Goal: Task Accomplishment & Management: Use online tool/utility

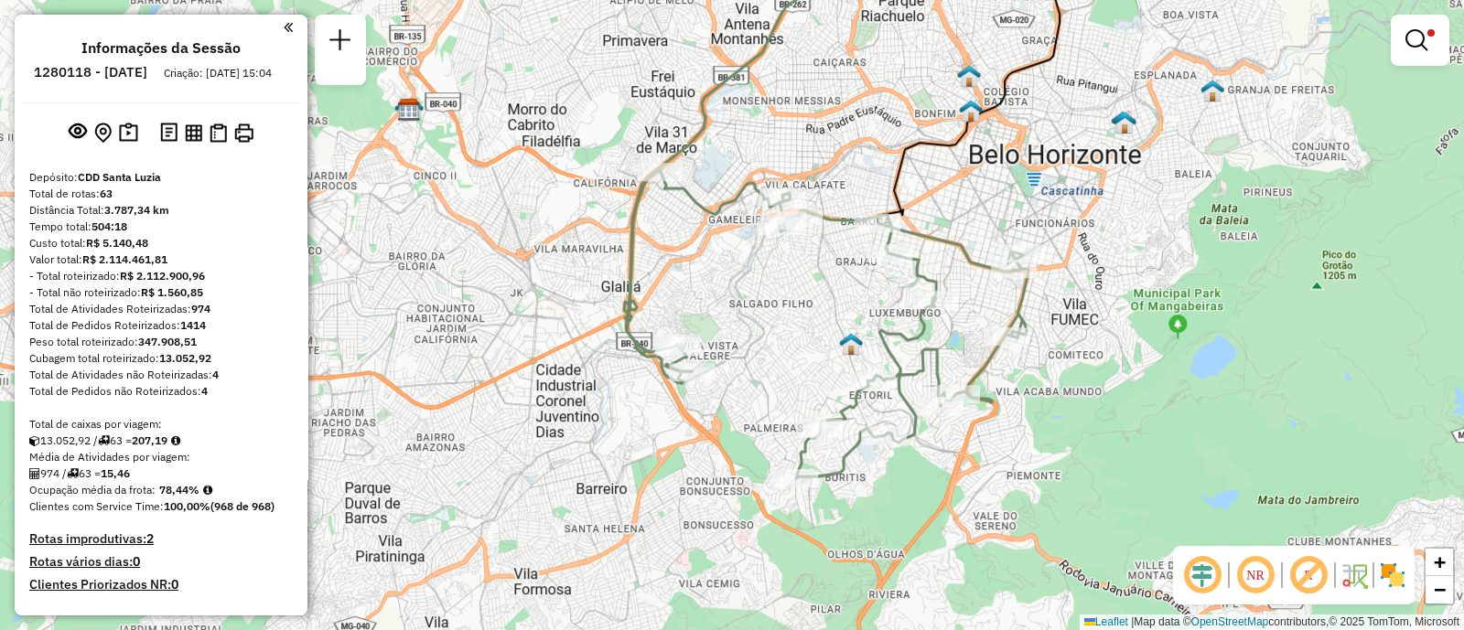
scroll to position [552, 0]
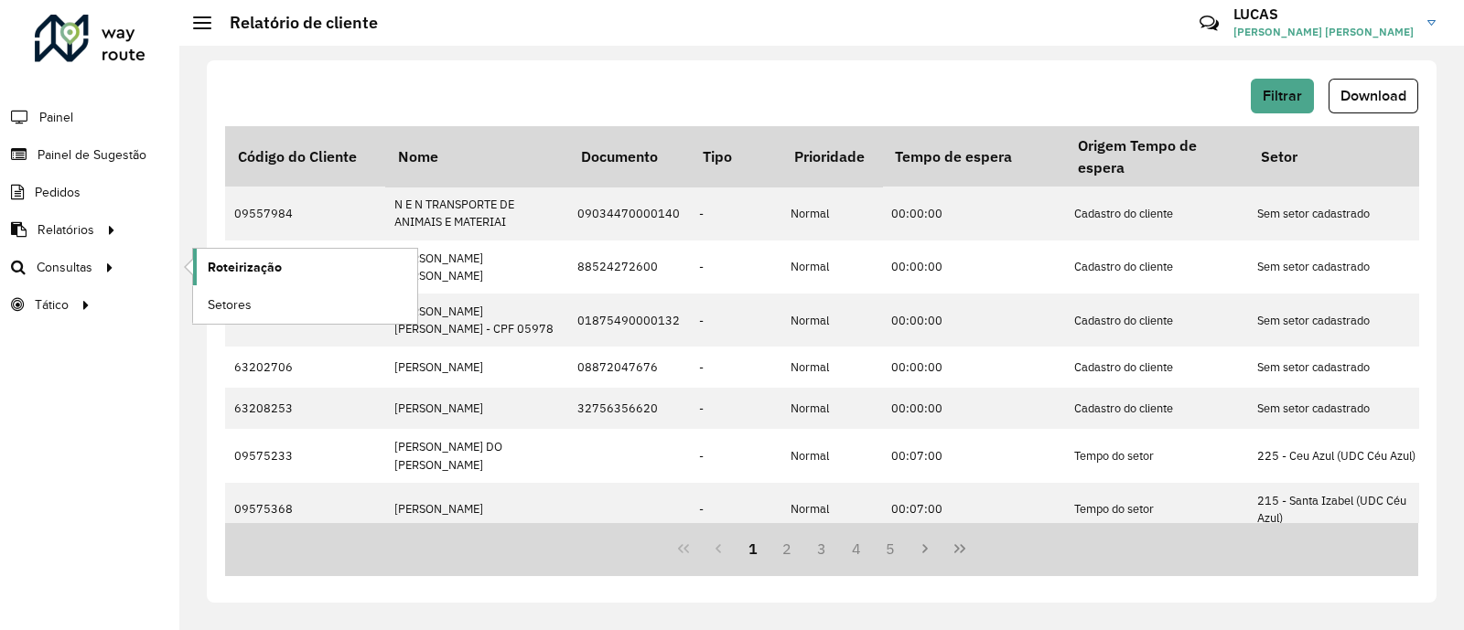
click at [260, 271] on span "Roteirização" at bounding box center [245, 267] width 74 height 19
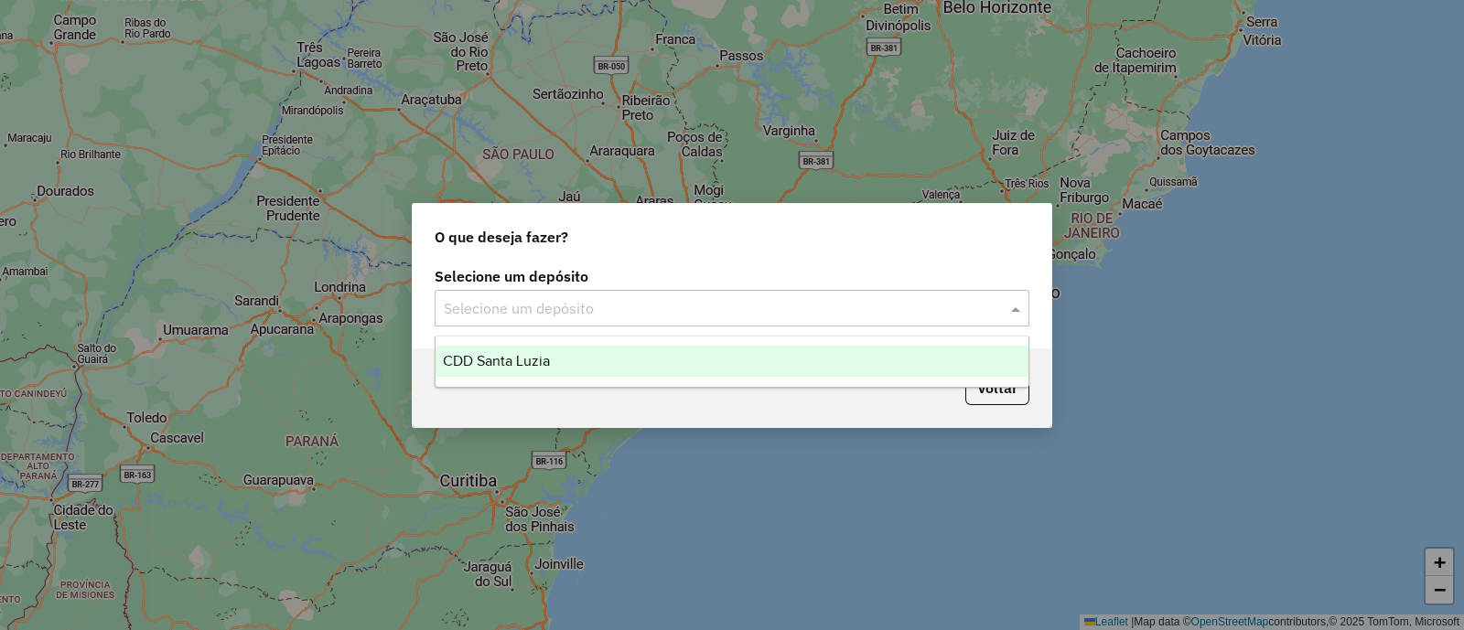
click at [659, 296] on div "Selecione um depósito" at bounding box center [732, 308] width 595 height 37
click at [607, 349] on div "CDD Santa Luzia" at bounding box center [731, 361] width 593 height 31
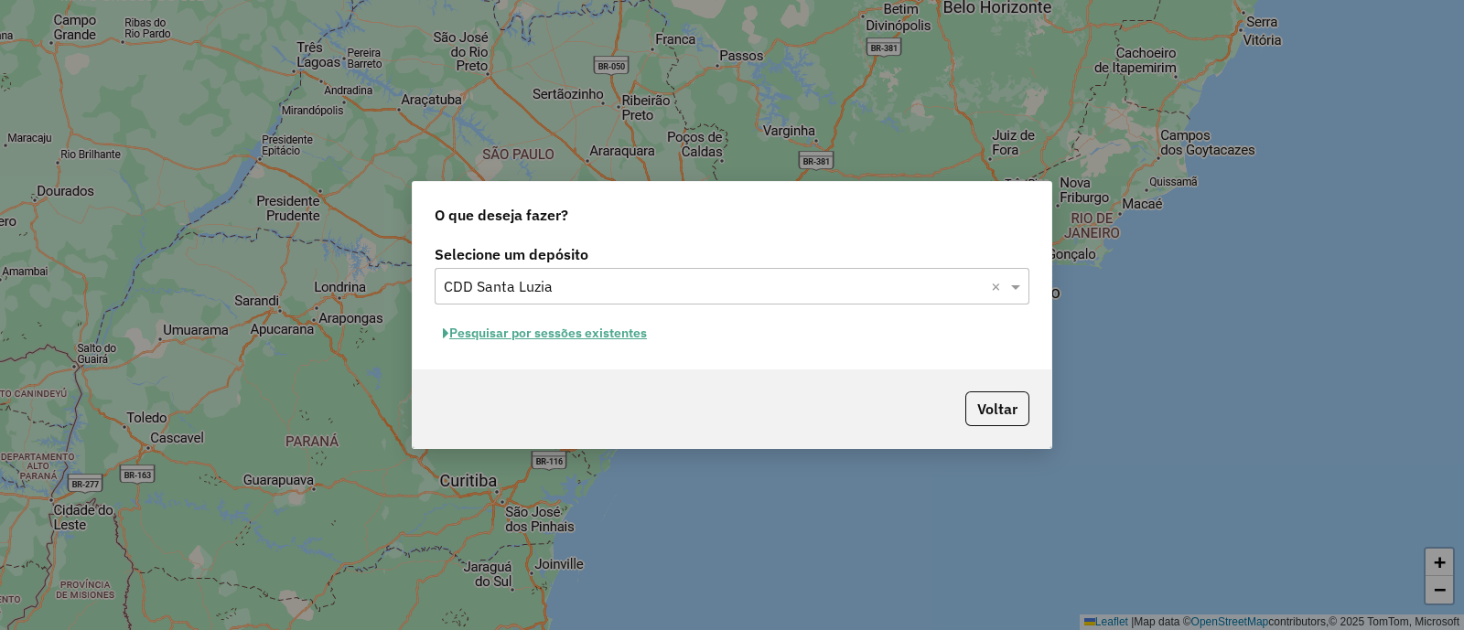
click at [554, 340] on button "Pesquisar por sessões existentes" at bounding box center [545, 333] width 220 height 28
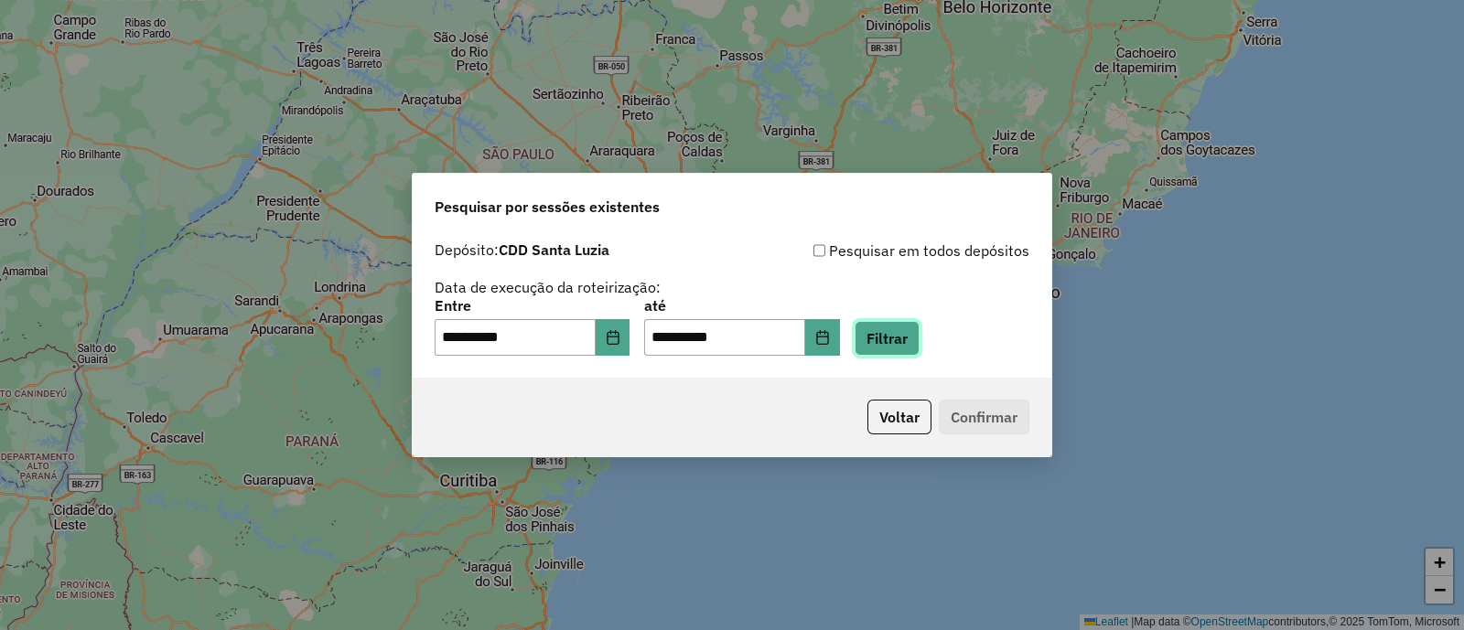
click at [900, 343] on button "Filtrar" at bounding box center [887, 338] width 65 height 35
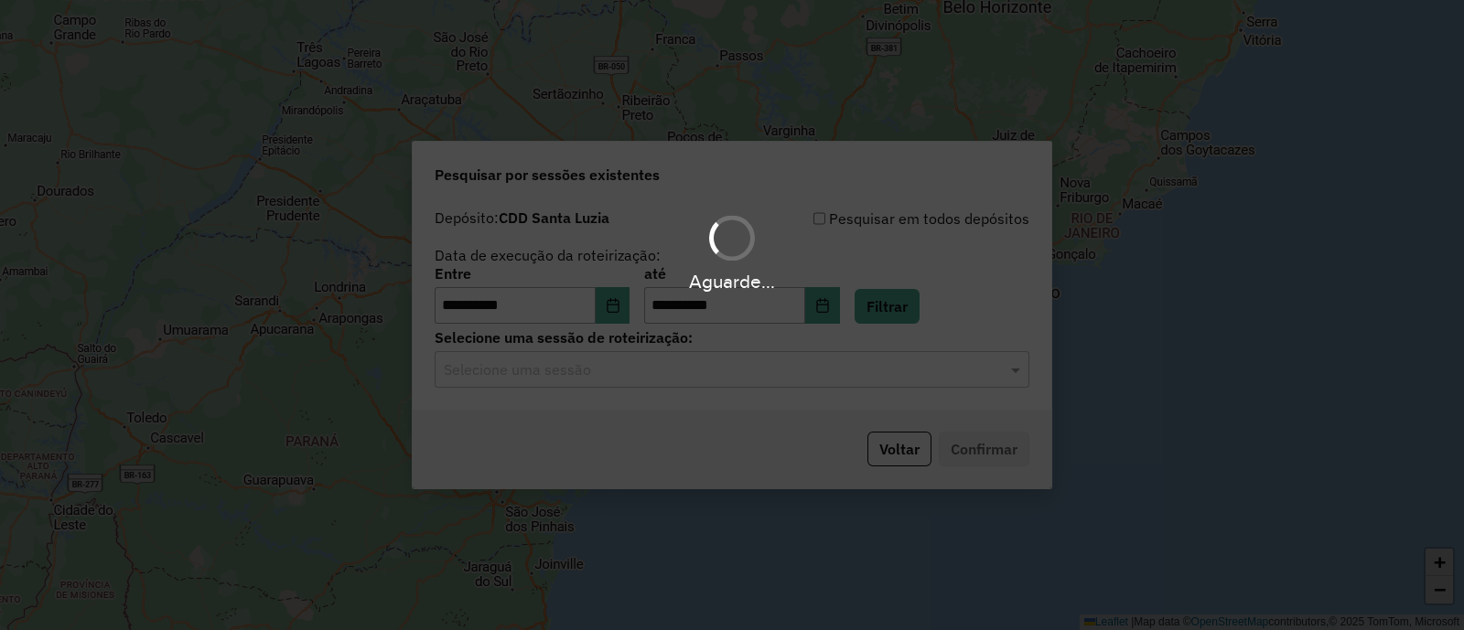
click at [924, 382] on div "Selecione uma sessão" at bounding box center [732, 369] width 595 height 37
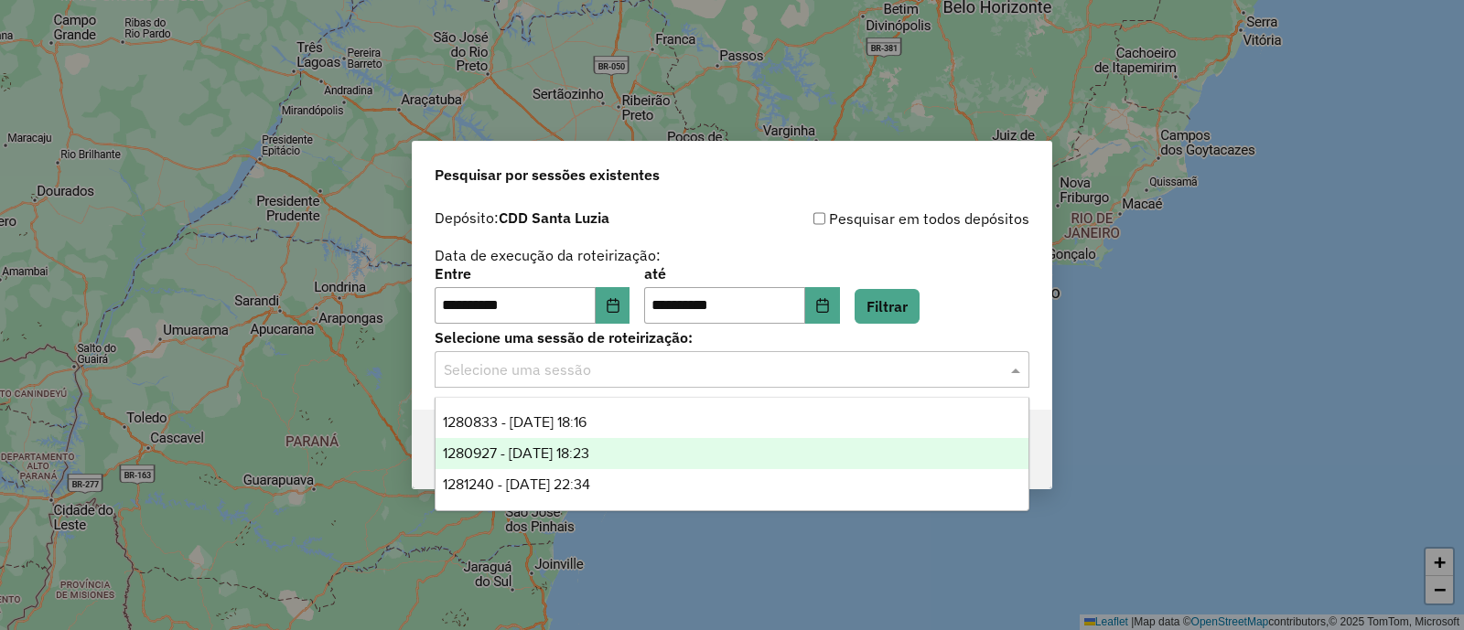
click at [715, 462] on div "1280927 - 23/09/2025 18:23" at bounding box center [731, 453] width 593 height 31
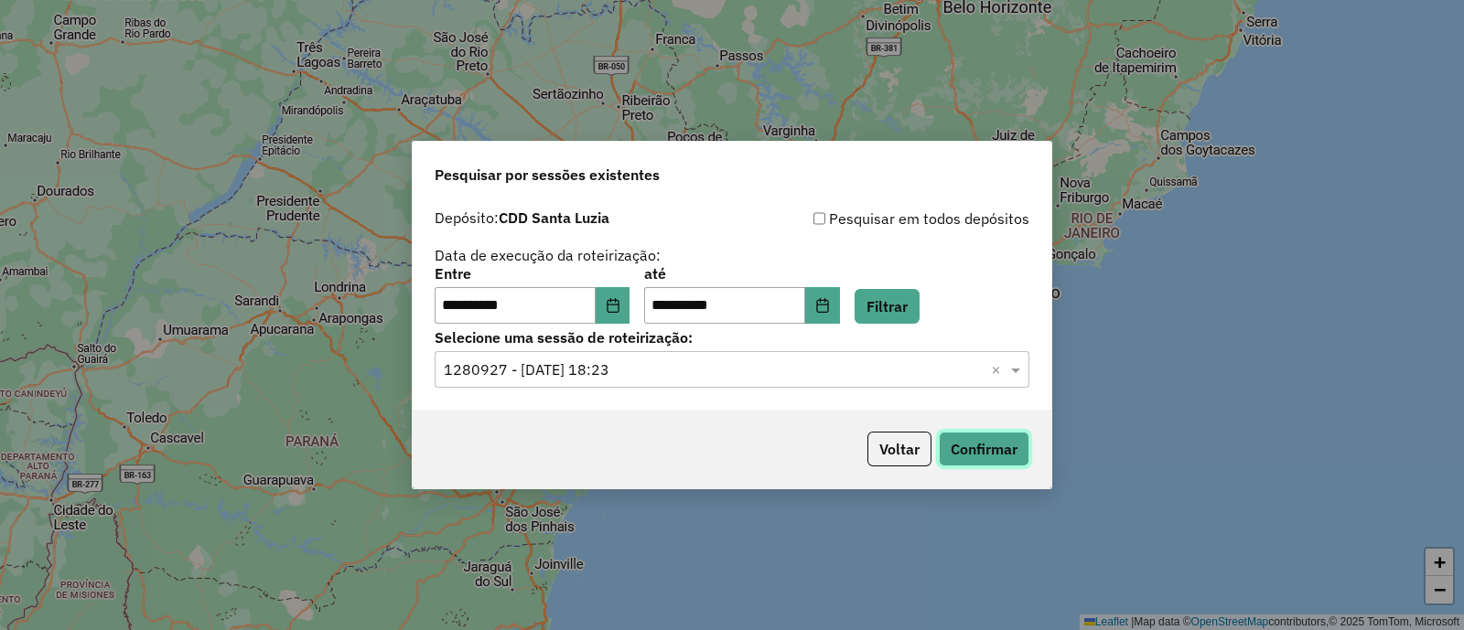
click at [971, 448] on button "Confirmar" at bounding box center [984, 449] width 91 height 35
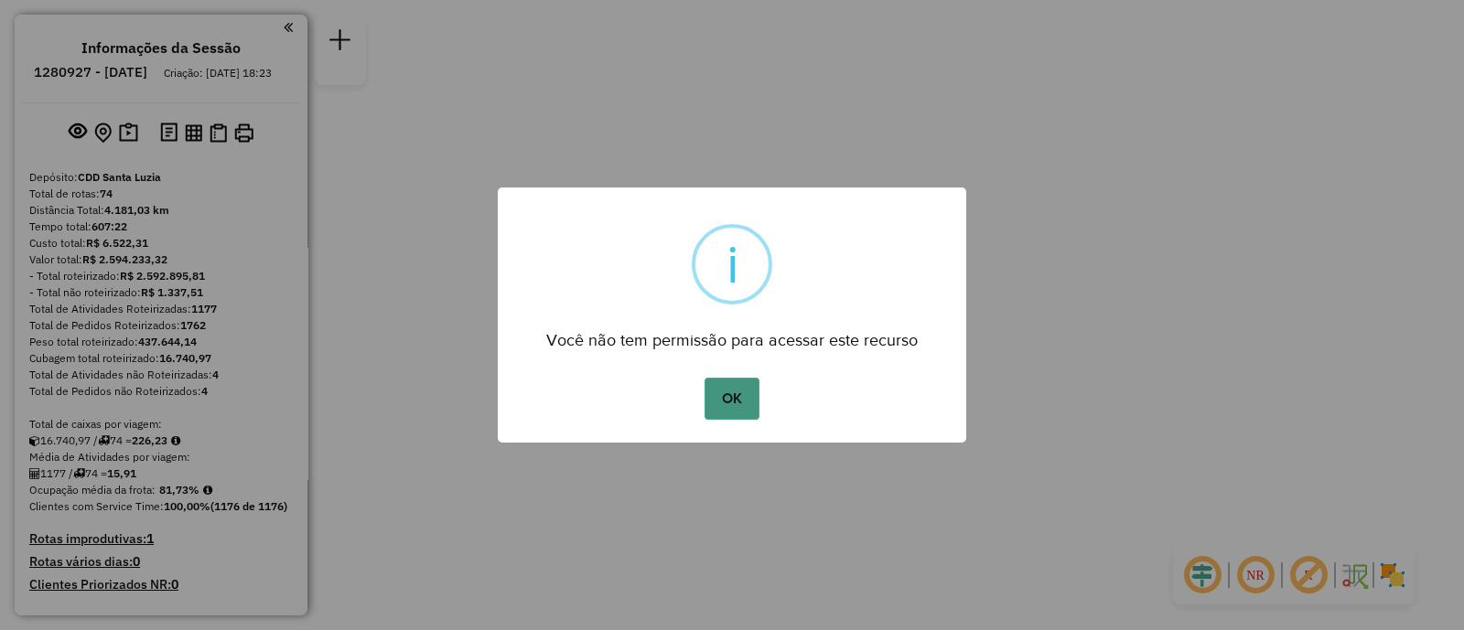
click at [714, 387] on button "OK" at bounding box center [731, 399] width 54 height 42
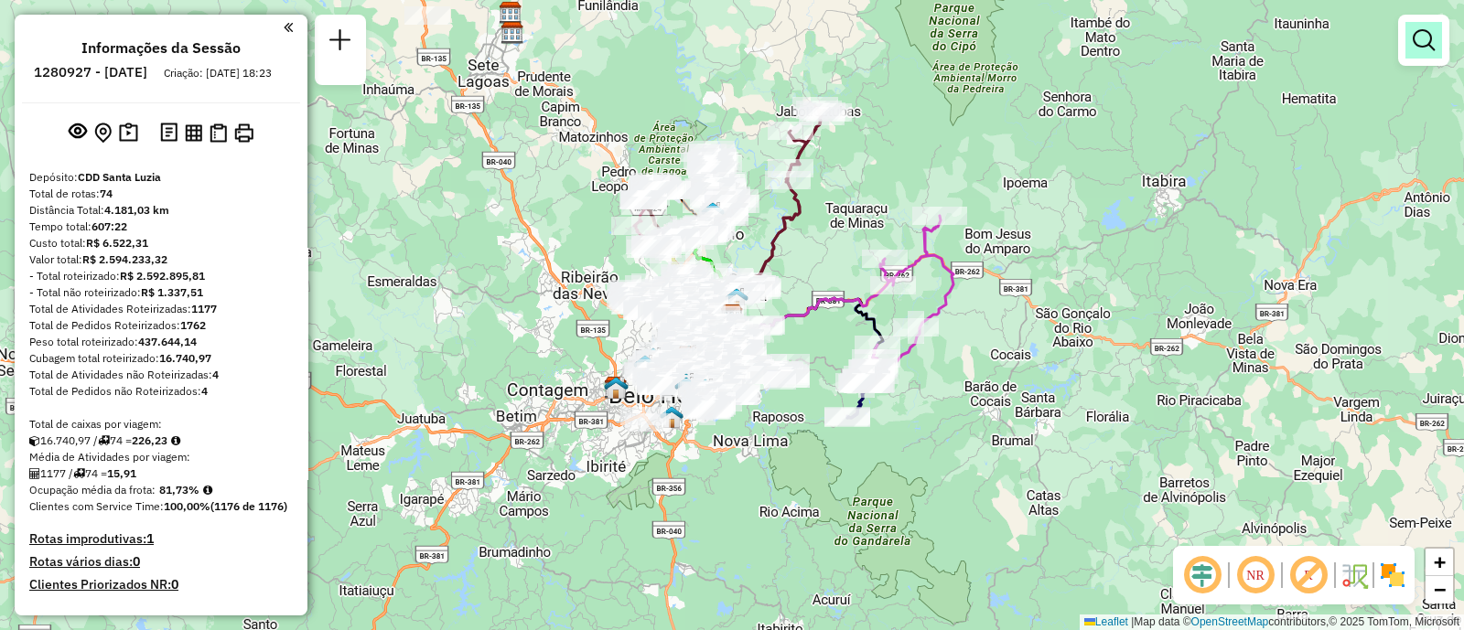
click at [1418, 41] on em at bounding box center [1424, 40] width 22 height 22
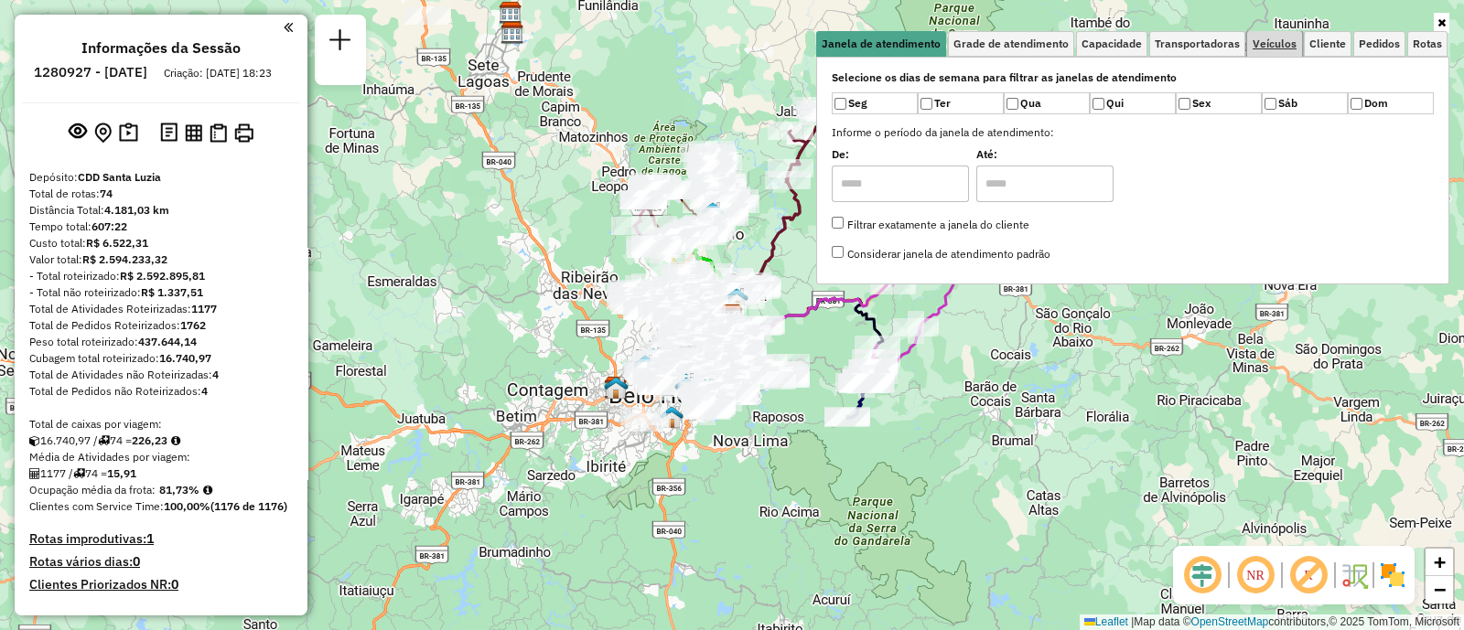
click at [1258, 48] on span "Veículos" at bounding box center [1274, 43] width 44 height 11
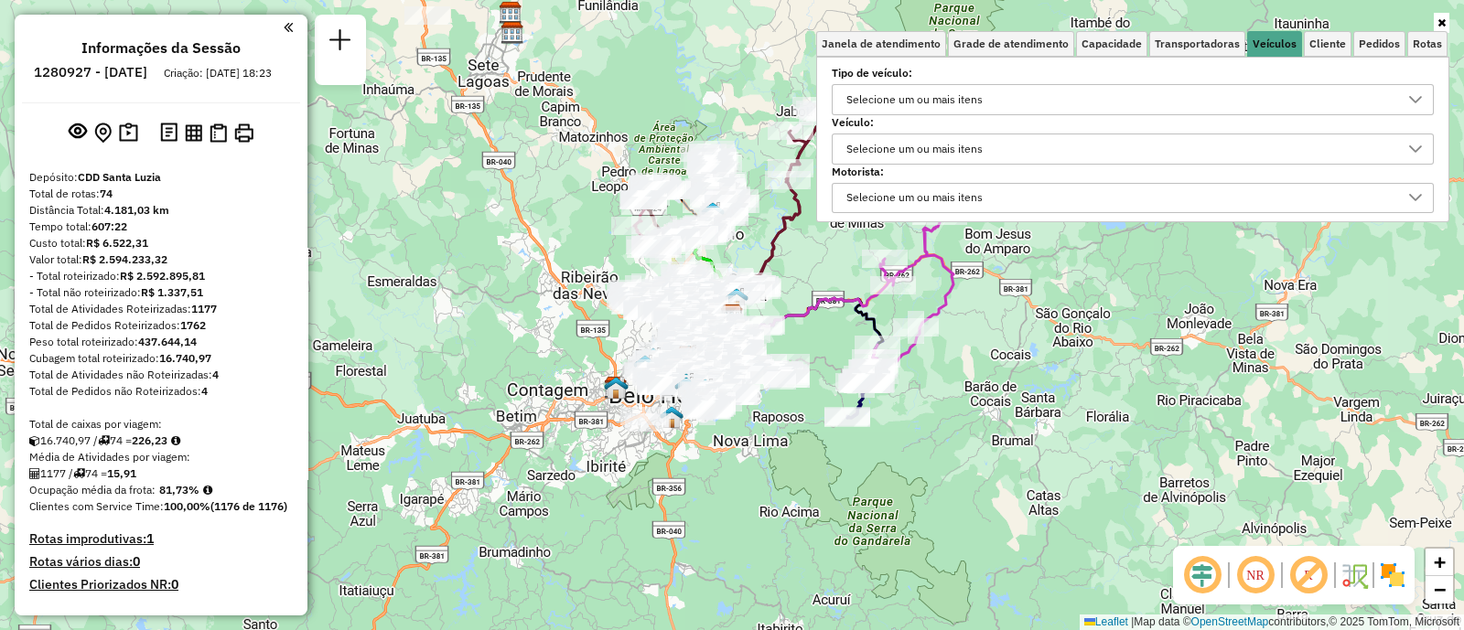
click at [953, 157] on div "Selecione um ou mais itens" at bounding box center [914, 148] width 149 height 29
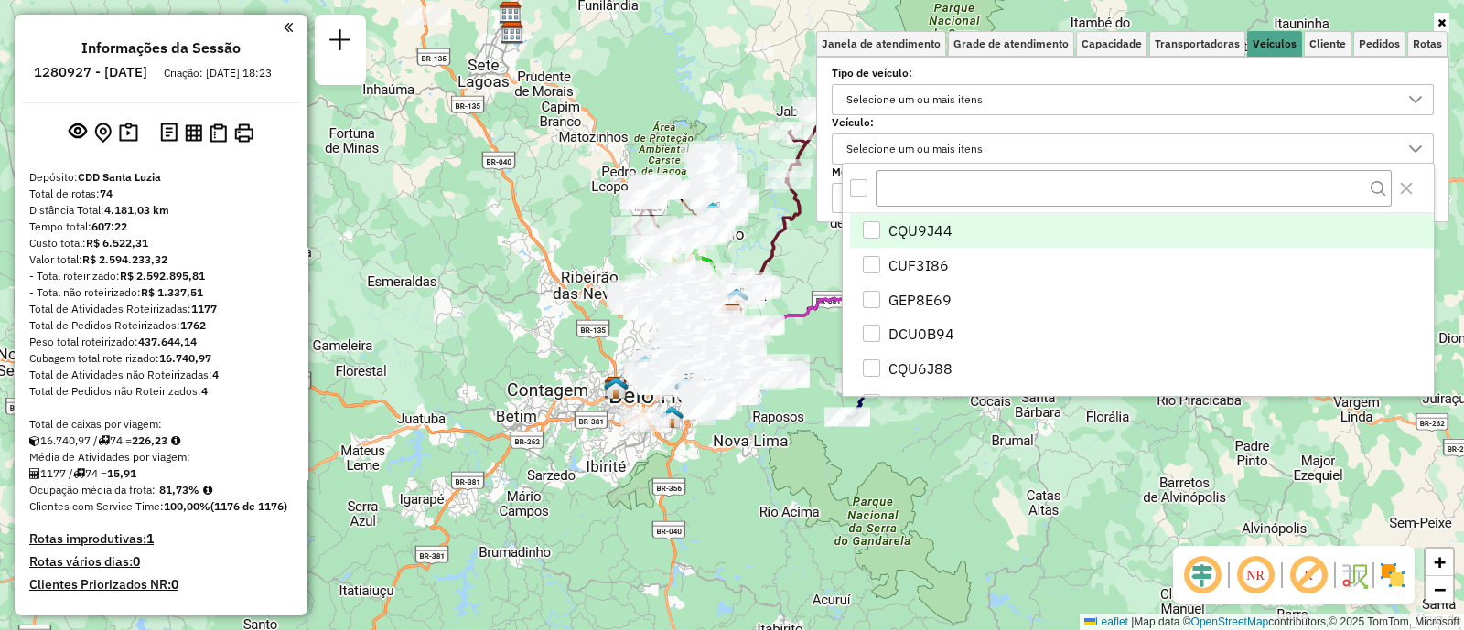
scroll to position [9, 62]
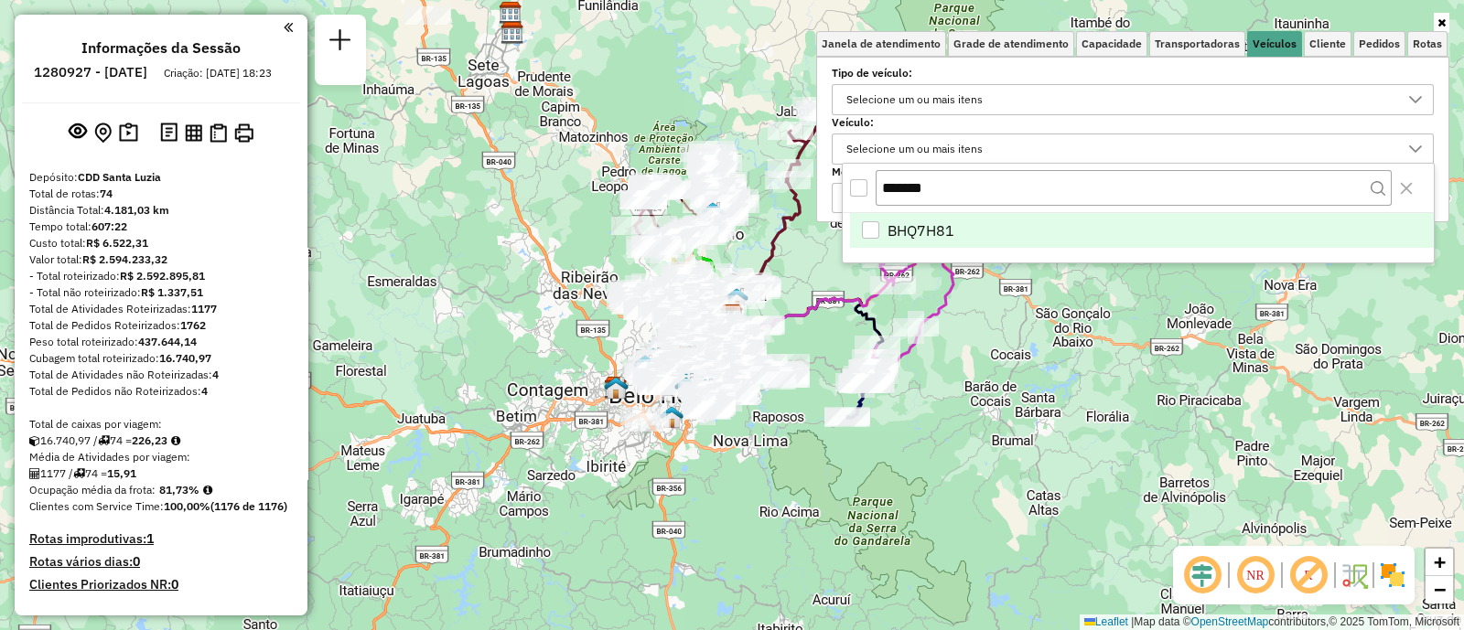
type input "*******"
click at [919, 227] on span "BHQ7H81" at bounding box center [920, 231] width 67 height 22
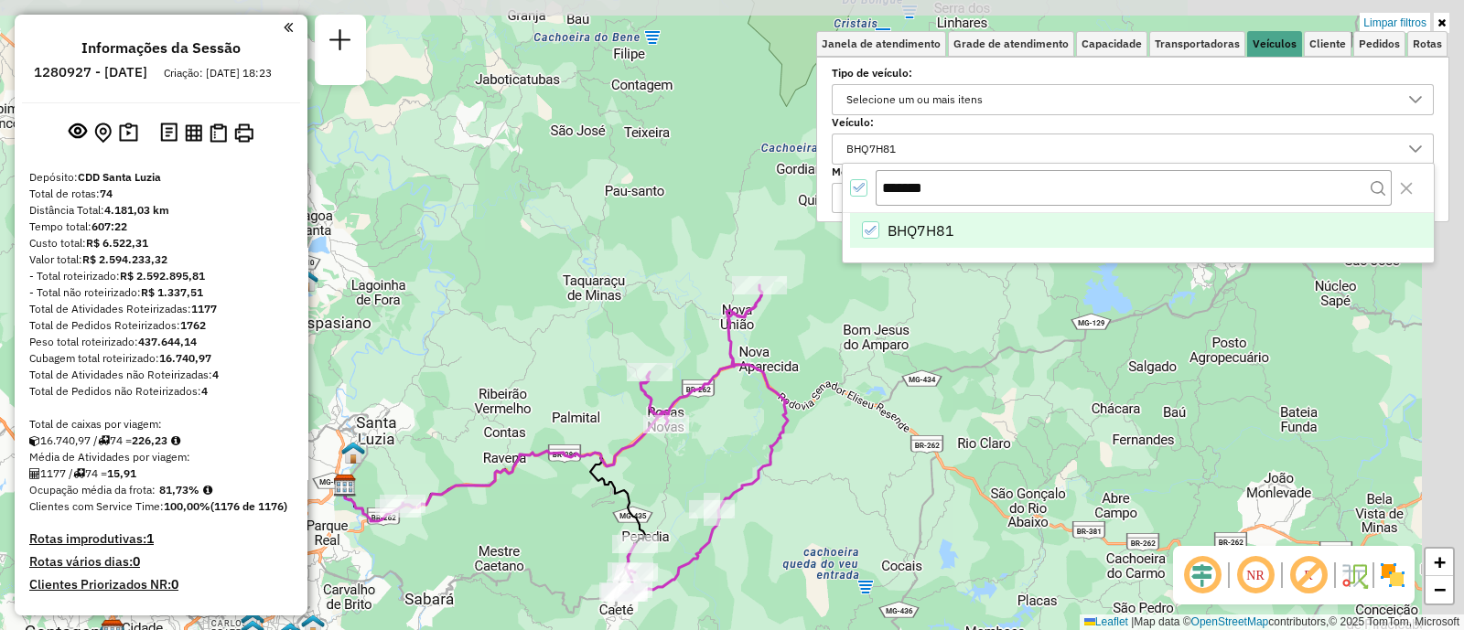
drag, startPoint x: 973, startPoint y: 363, endPoint x: 851, endPoint y: 532, distance: 209.0
click at [851, 532] on div "Limpar filtros Janela de atendimento Grade de atendimento Capacidade Transporta…" at bounding box center [732, 315] width 1464 height 630
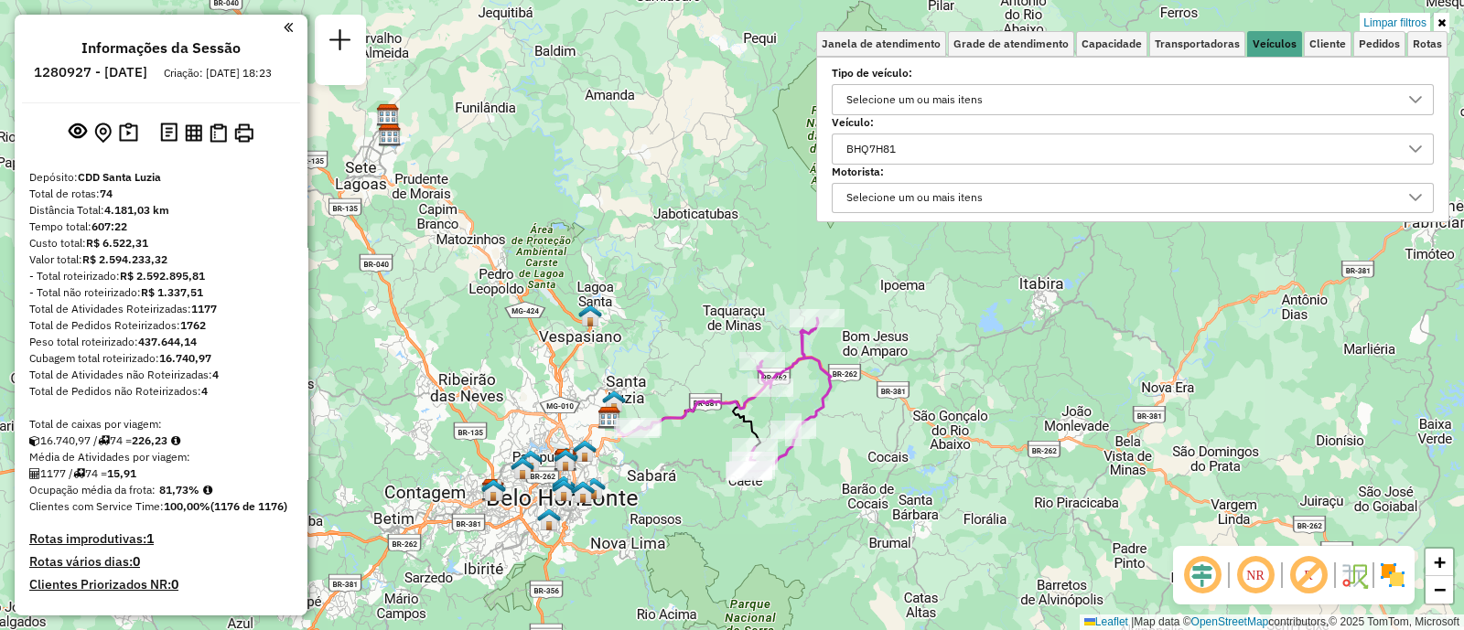
drag, startPoint x: 811, startPoint y: 508, endPoint x: 829, endPoint y: 418, distance: 91.5
click at [829, 418] on div "Limpar filtros Janela de atendimento Grade de atendimento Capacidade Transporta…" at bounding box center [732, 315] width 1464 height 630
